Goal: Task Accomplishment & Management: Complete application form

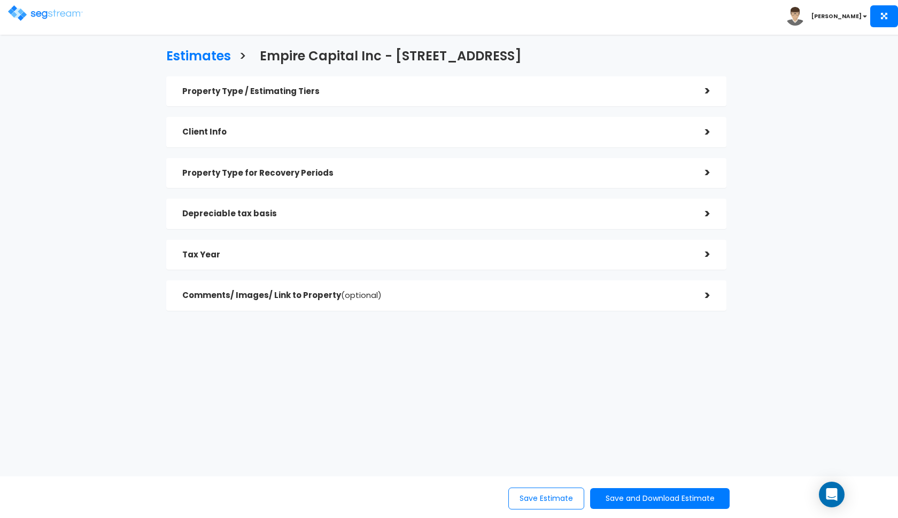
click at [26, 15] on img at bounding box center [45, 12] width 75 height 15
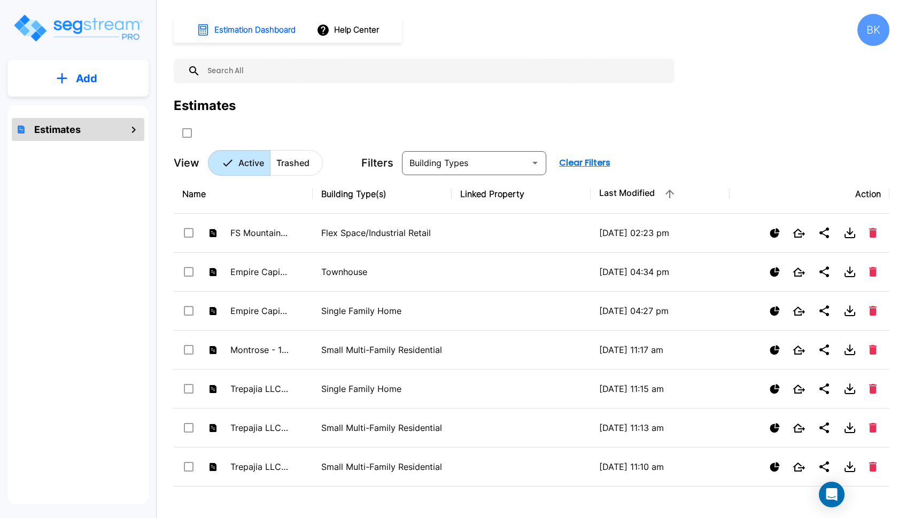
click at [118, 69] on button "Add" at bounding box center [77, 78] width 141 height 31
click at [69, 109] on p "Add Estimate" at bounding box center [84, 108] width 54 height 13
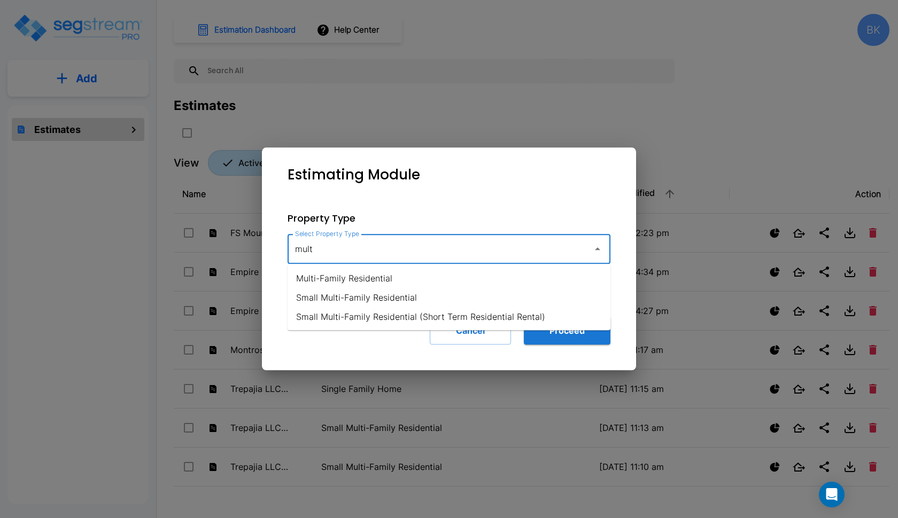
click at [377, 303] on li "Small Multi-Family Residential" at bounding box center [448, 297] width 323 height 19
type input "Small Multi-Family Residential"
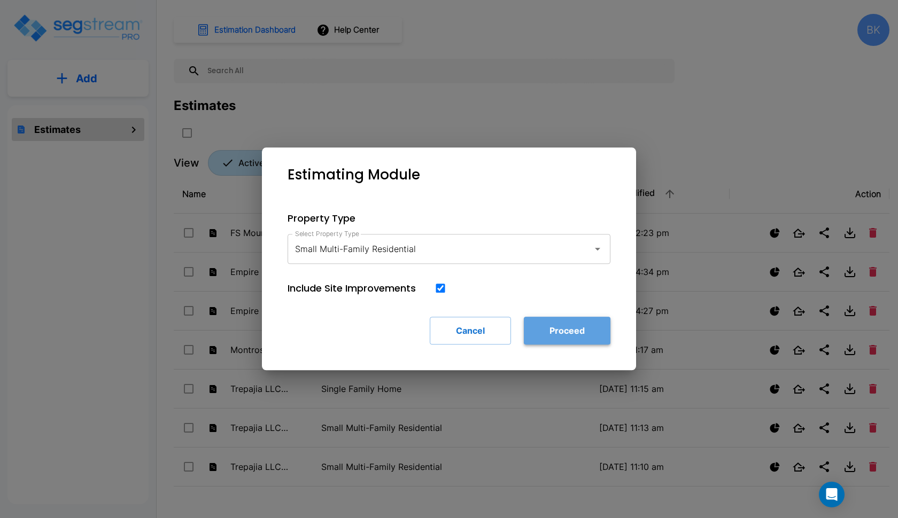
click at [594, 339] on button "Proceed" at bounding box center [567, 331] width 87 height 28
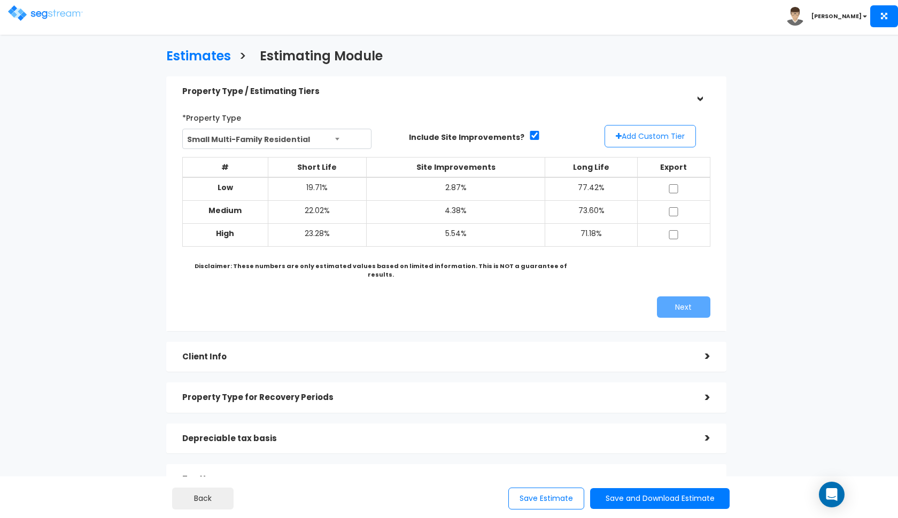
click at [648, 141] on button "Add Custom Tier" at bounding box center [649, 136] width 91 height 22
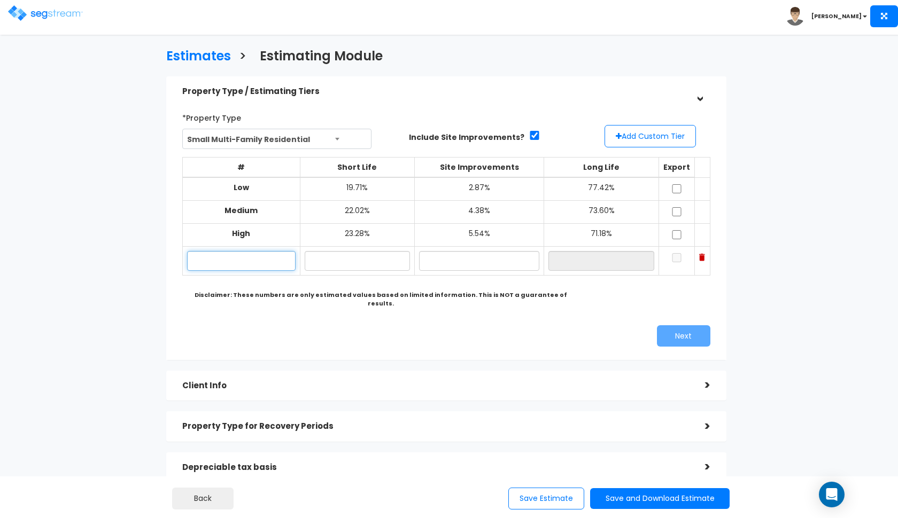
click at [229, 260] on input "text" at bounding box center [241, 261] width 108 height 20
type input "test twitter"
type input "22.00%"
type input "4.30%"
type input "73.70%"
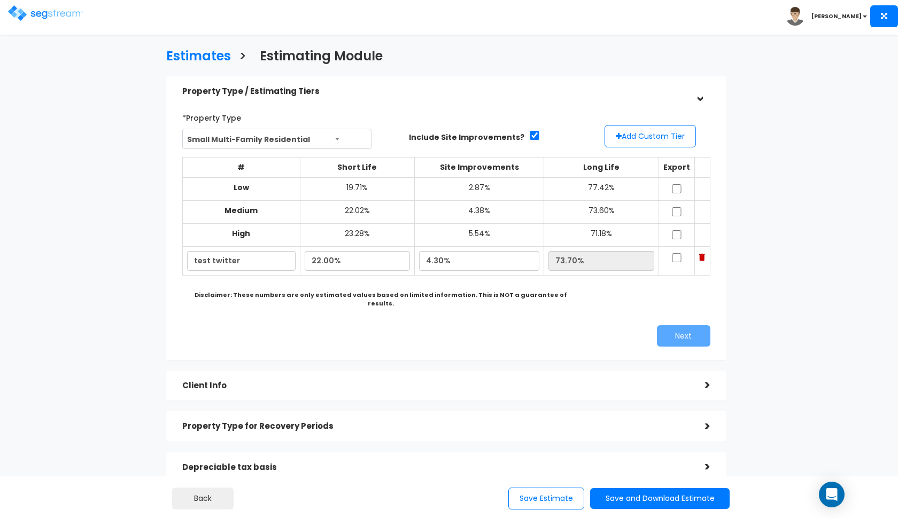
click at [453, 310] on div "*Property Type Small Multi-Family Residential Assisted/Senior Living Auto Repai…" at bounding box center [446, 228] width 544 height 248
click at [675, 189] on input "checkbox" at bounding box center [676, 188] width 11 height 9
checkbox input "true"
click at [676, 209] on input "checkbox" at bounding box center [676, 211] width 11 height 9
checkbox input "true"
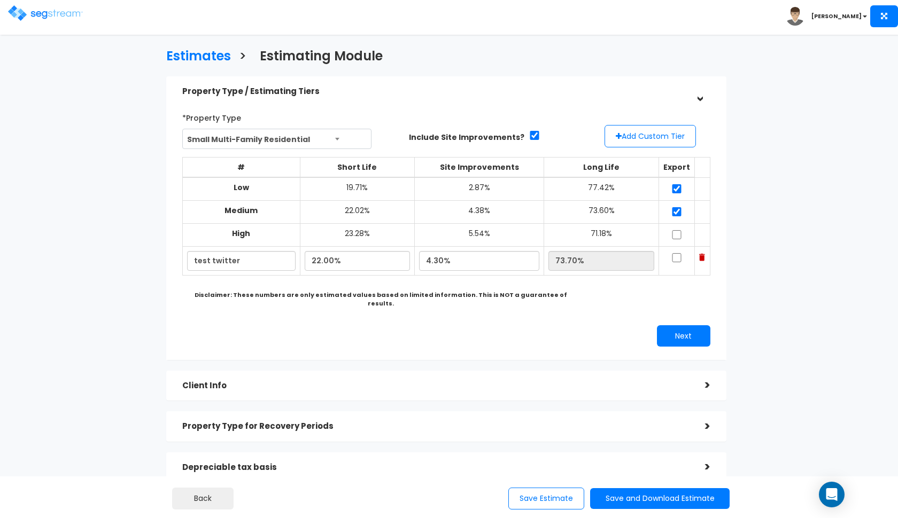
click at [676, 235] on input "checkbox" at bounding box center [676, 234] width 11 height 9
checkbox input "true"
click at [676, 260] on td at bounding box center [677, 261] width 36 height 29
click at [679, 257] on input "checkbox" at bounding box center [676, 257] width 11 height 9
checkbox input "true"
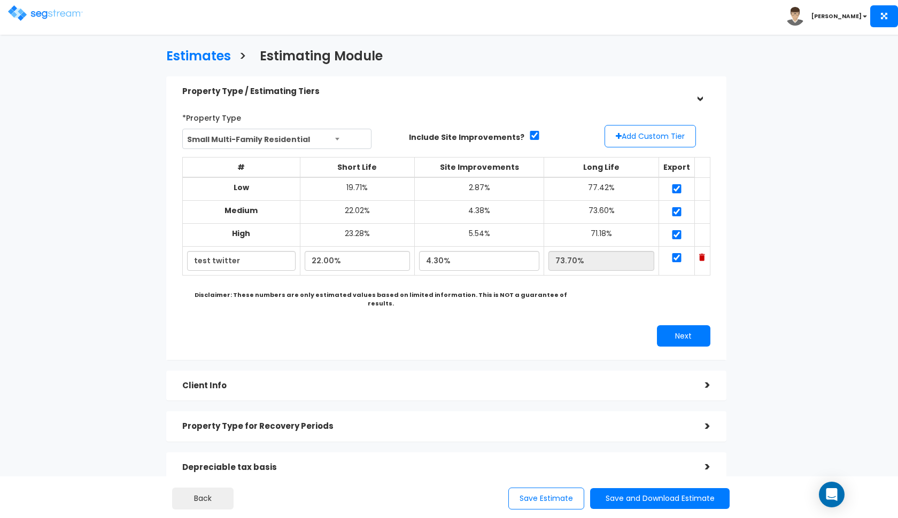
click at [679, 312] on div "*Property Type Small Multi-Family Residential Assisted/Senior Living Auto Repai…" at bounding box center [446, 228] width 544 height 248
click at [676, 325] on button "Next" at bounding box center [683, 335] width 53 height 21
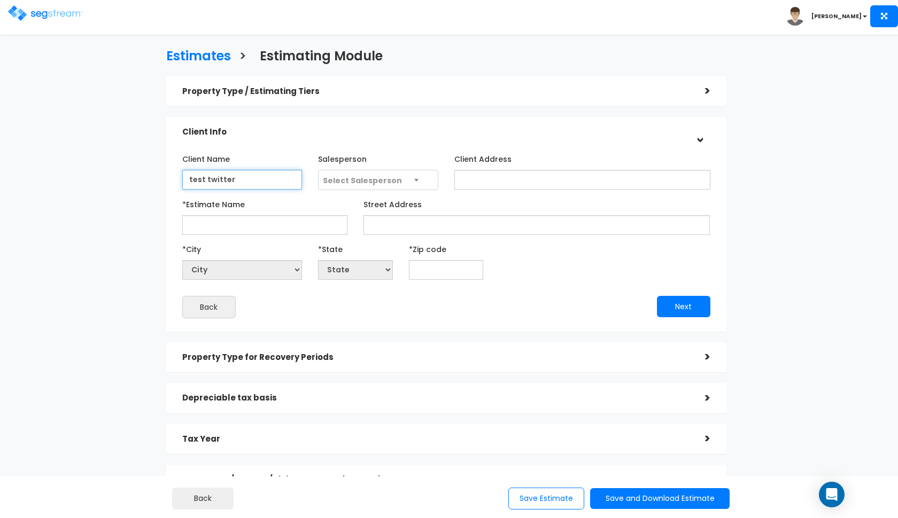
type input "test twitter"
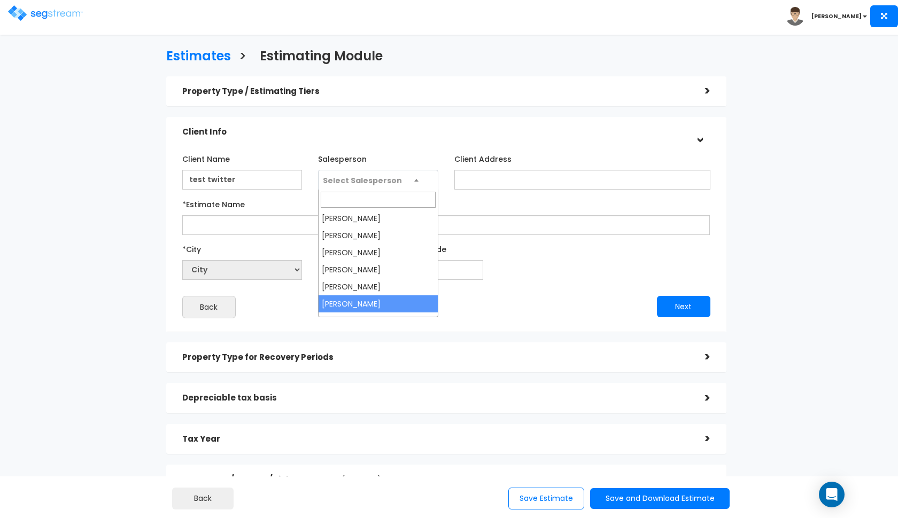
select select "190"
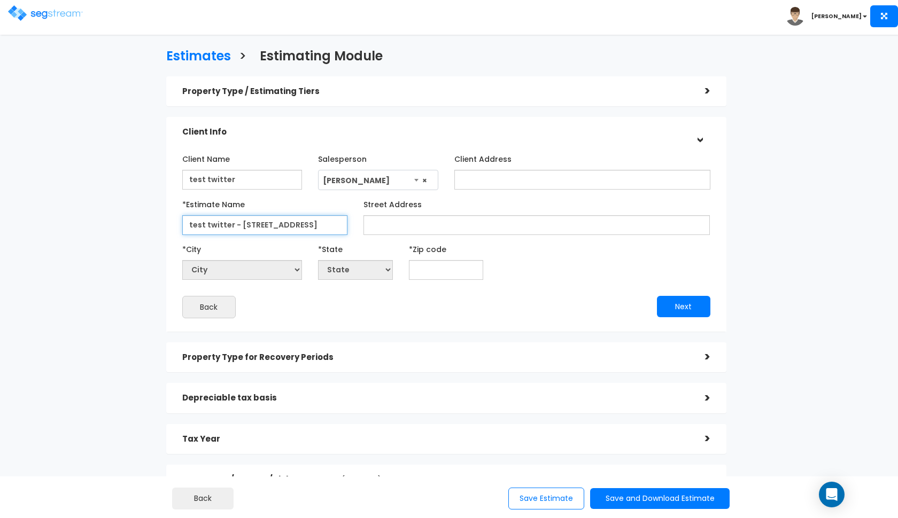
type input "test twitter - [STREET_ADDRESS]"
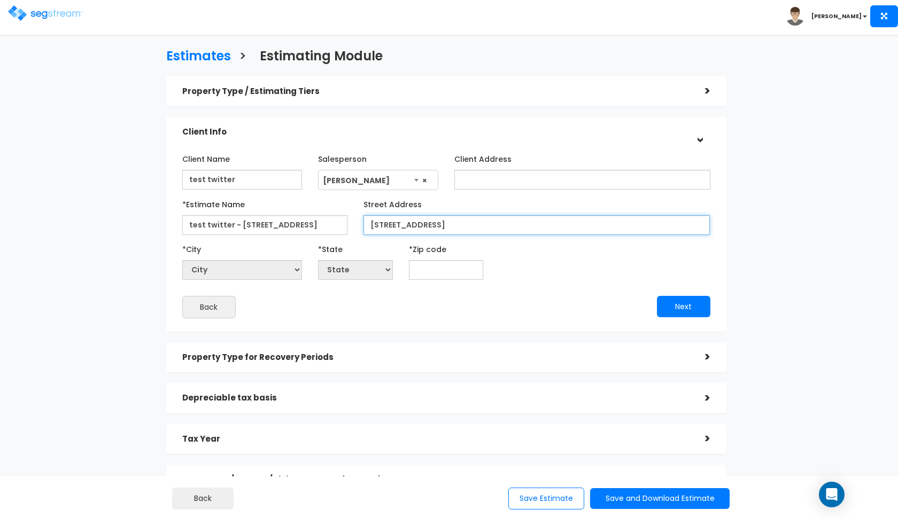
type input "[STREET_ADDRESS]"
select select "National Average"
type input "94"
select select "CA"
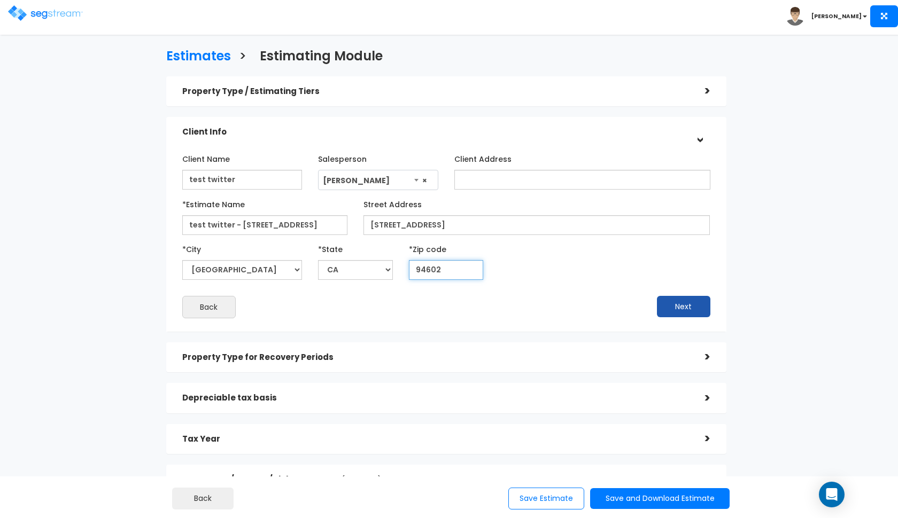
type input "94602"
click at [682, 310] on button "Next" at bounding box center [683, 306] width 53 height 21
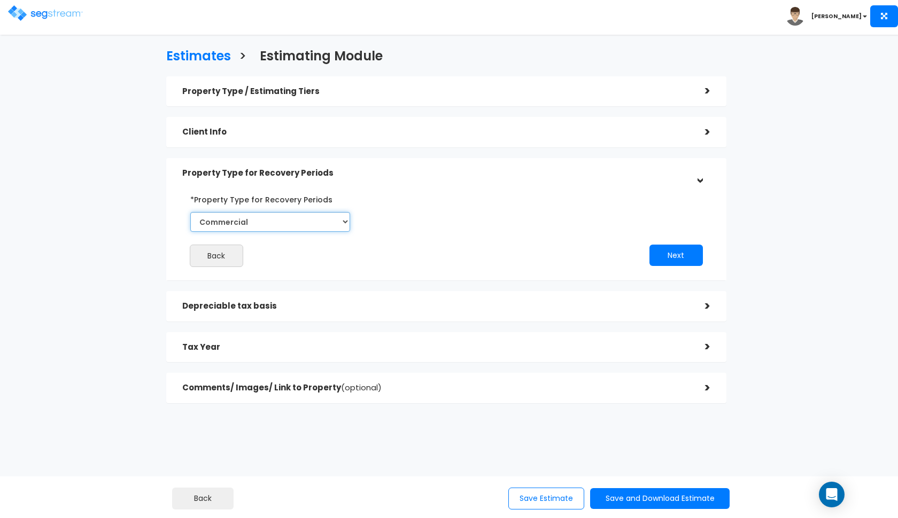
select select "Residential"
click at [673, 253] on button "Next" at bounding box center [675, 255] width 53 height 21
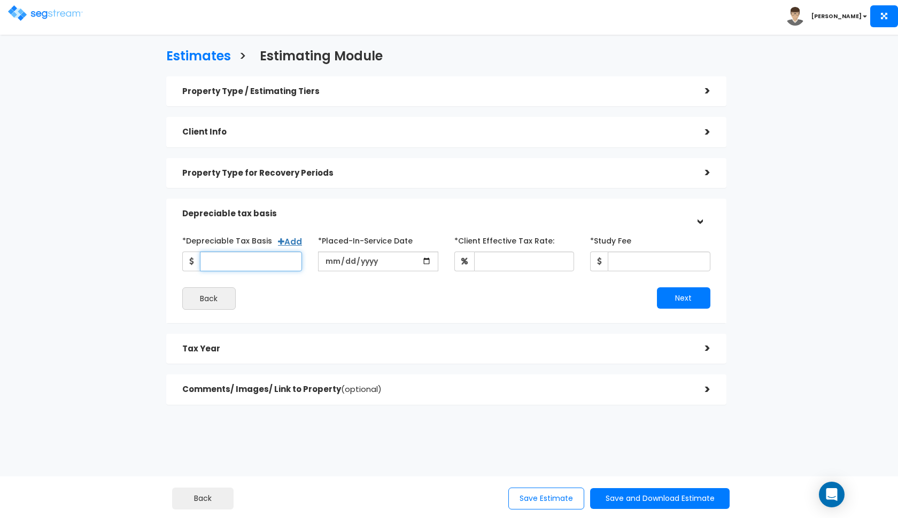
click at [228, 257] on input "*Depreciable Tax Basis" at bounding box center [251, 262] width 103 height 20
type input "420,000"
click at [331, 263] on input "date" at bounding box center [378, 262] width 120 height 20
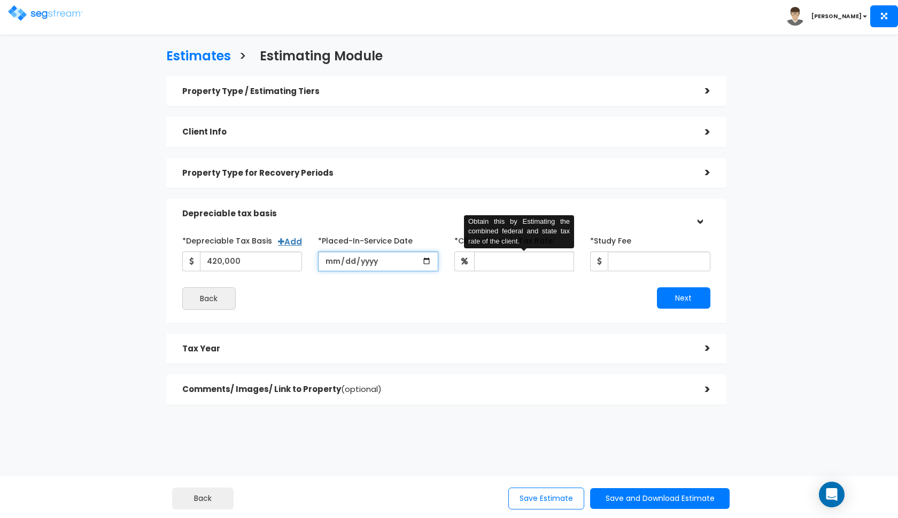
type input "[DATE]"
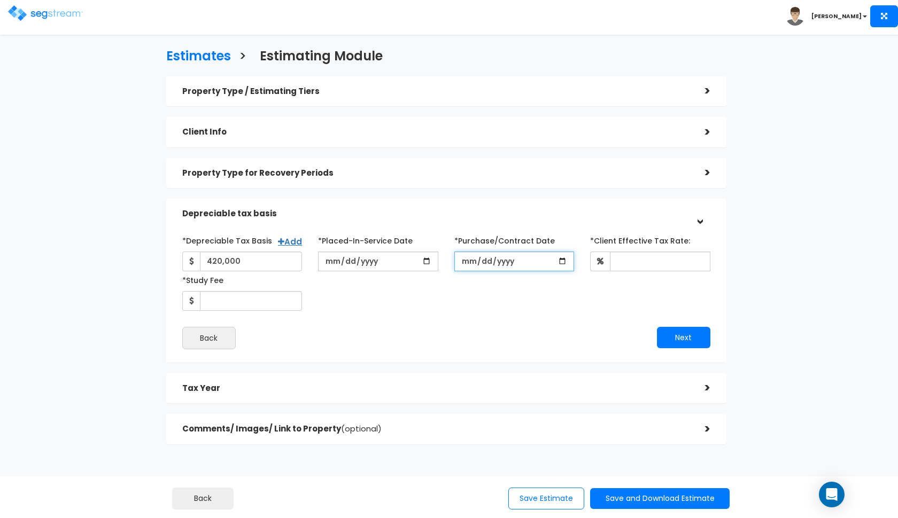
click at [467, 264] on input "*Purchase/Contract Date" at bounding box center [514, 262] width 120 height 20
click at [481, 260] on input "2025-08-01" at bounding box center [514, 262] width 120 height 20
type input "[DATE]"
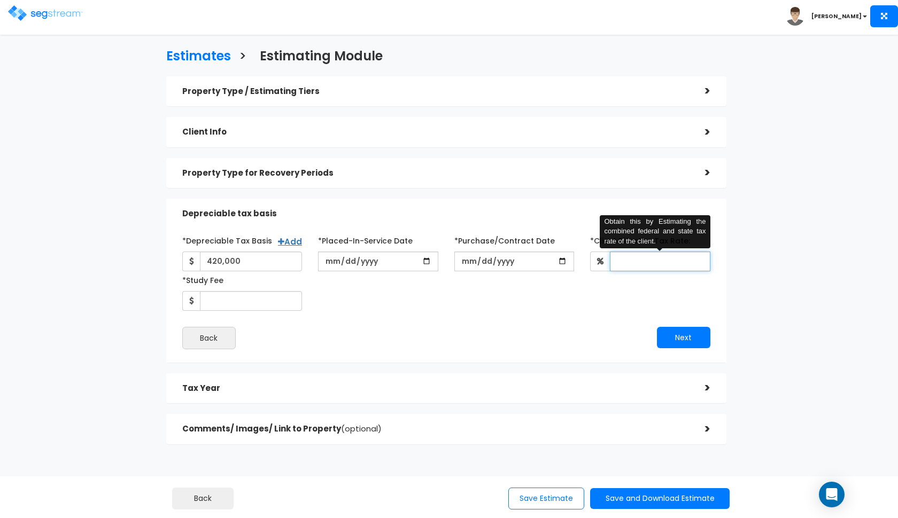
click at [641, 259] on input "*Client Effective Tax Rate:" at bounding box center [660, 262] width 100 height 20
type input "35"
click at [511, 310] on div "*Depreciable Tax Basis Add 420,000 *Placed-In-Service Date 2025-08-11" at bounding box center [446, 291] width 528 height 118
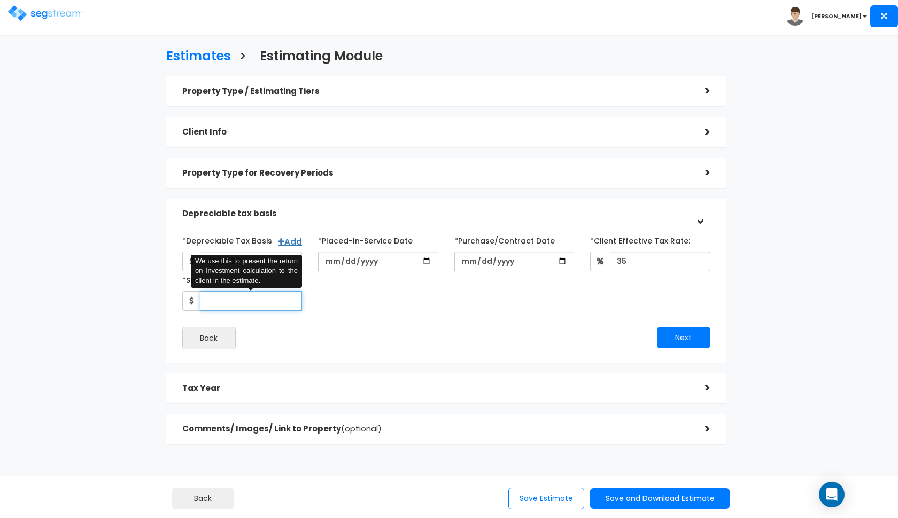
click at [208, 301] on input "*Study Fee" at bounding box center [251, 301] width 103 height 20
type input "3,000"
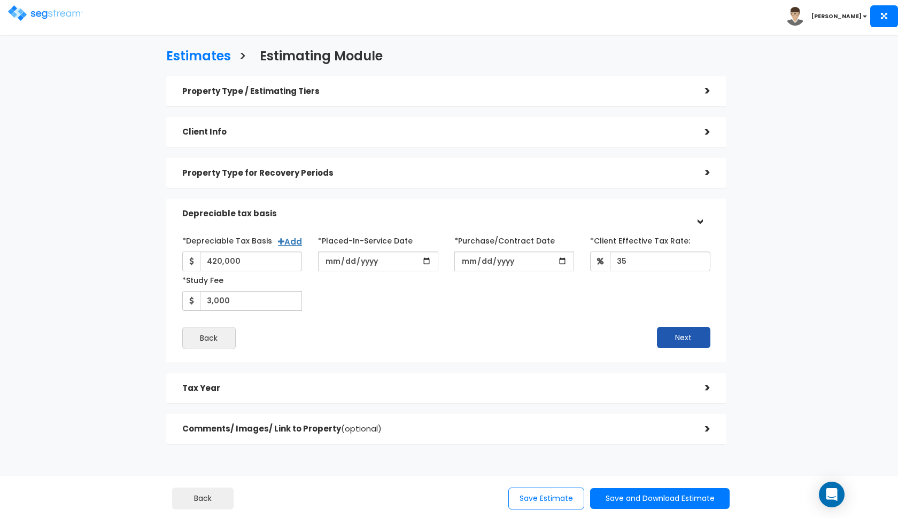
click at [662, 331] on button "Next" at bounding box center [683, 337] width 53 height 21
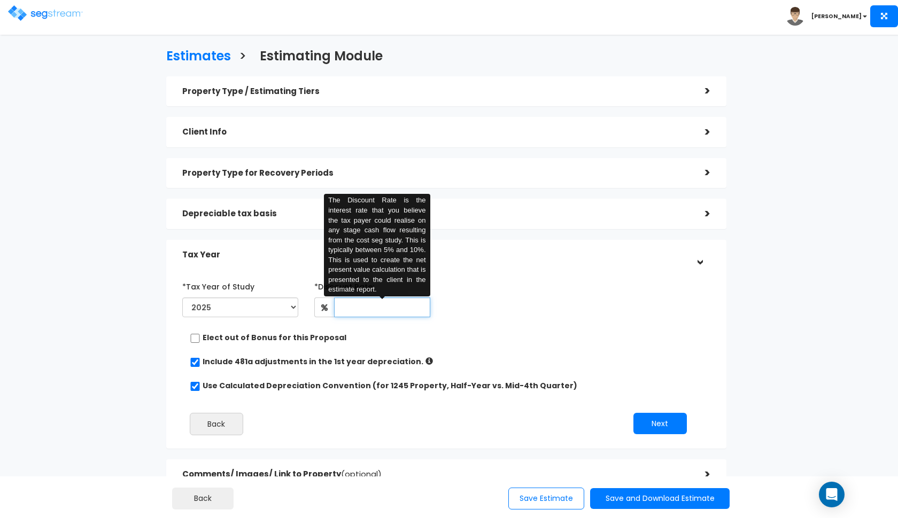
click at [355, 308] on input "text" at bounding box center [382, 308] width 96 height 20
type input "8"
click at [472, 344] on div "Elect out of Bonus for this Proposal" at bounding box center [442, 338] width 504 height 13
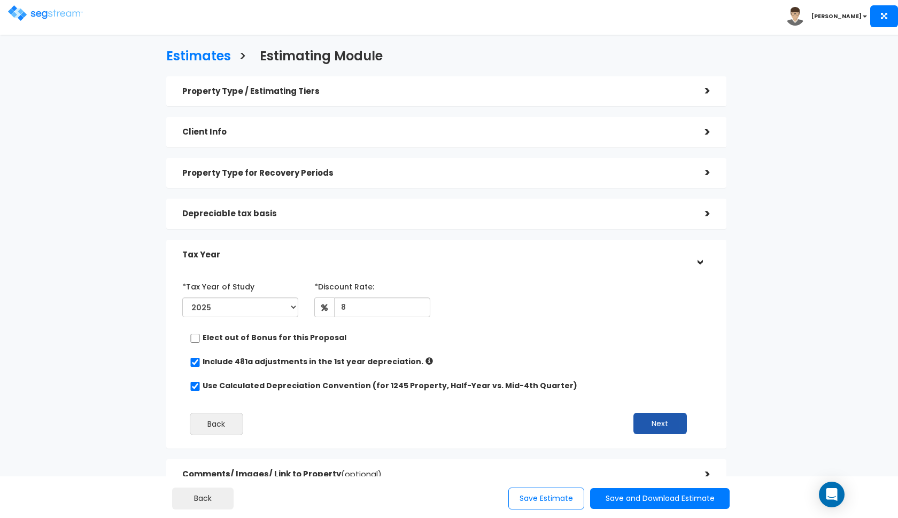
click at [659, 425] on button "Next" at bounding box center [659, 423] width 53 height 21
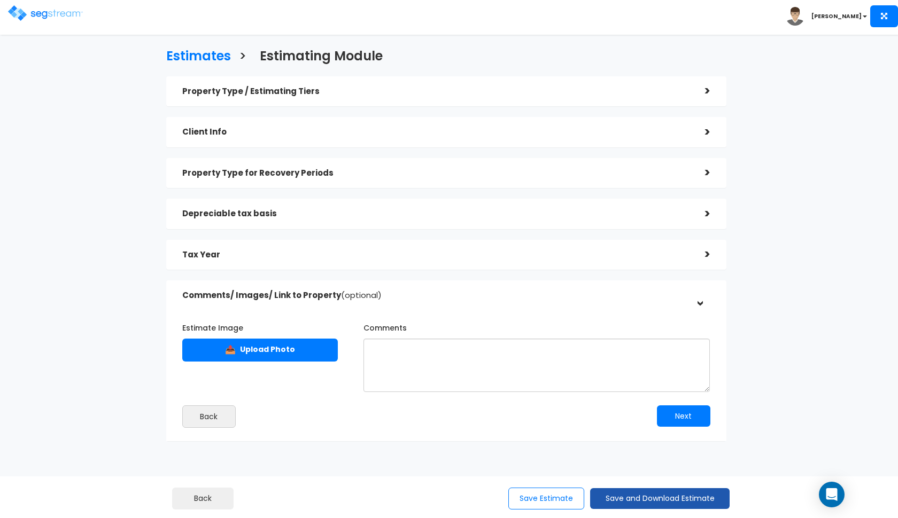
click at [671, 497] on button "Save and Download Estimate" at bounding box center [659, 498] width 139 height 21
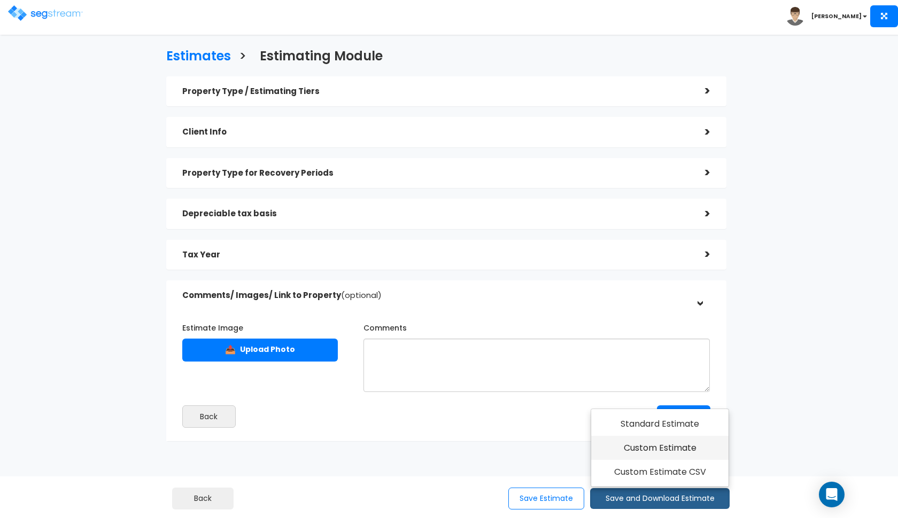
click at [671, 452] on link "Custom Estimate" at bounding box center [659, 448] width 137 height 25
